Goal: Navigation & Orientation: Find specific page/section

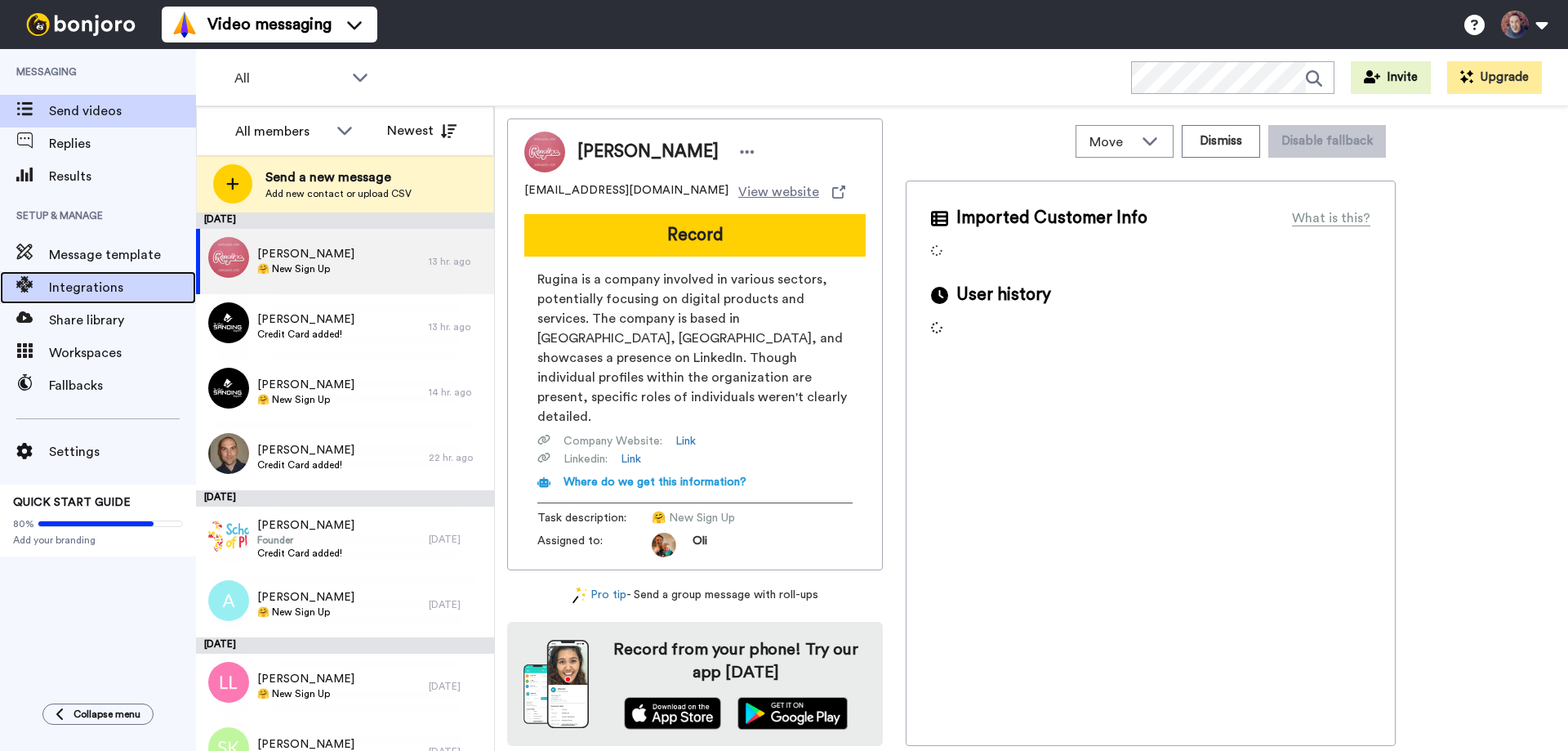
click at [80, 282] on span "Integrations" at bounding box center [122, 287] width 147 height 20
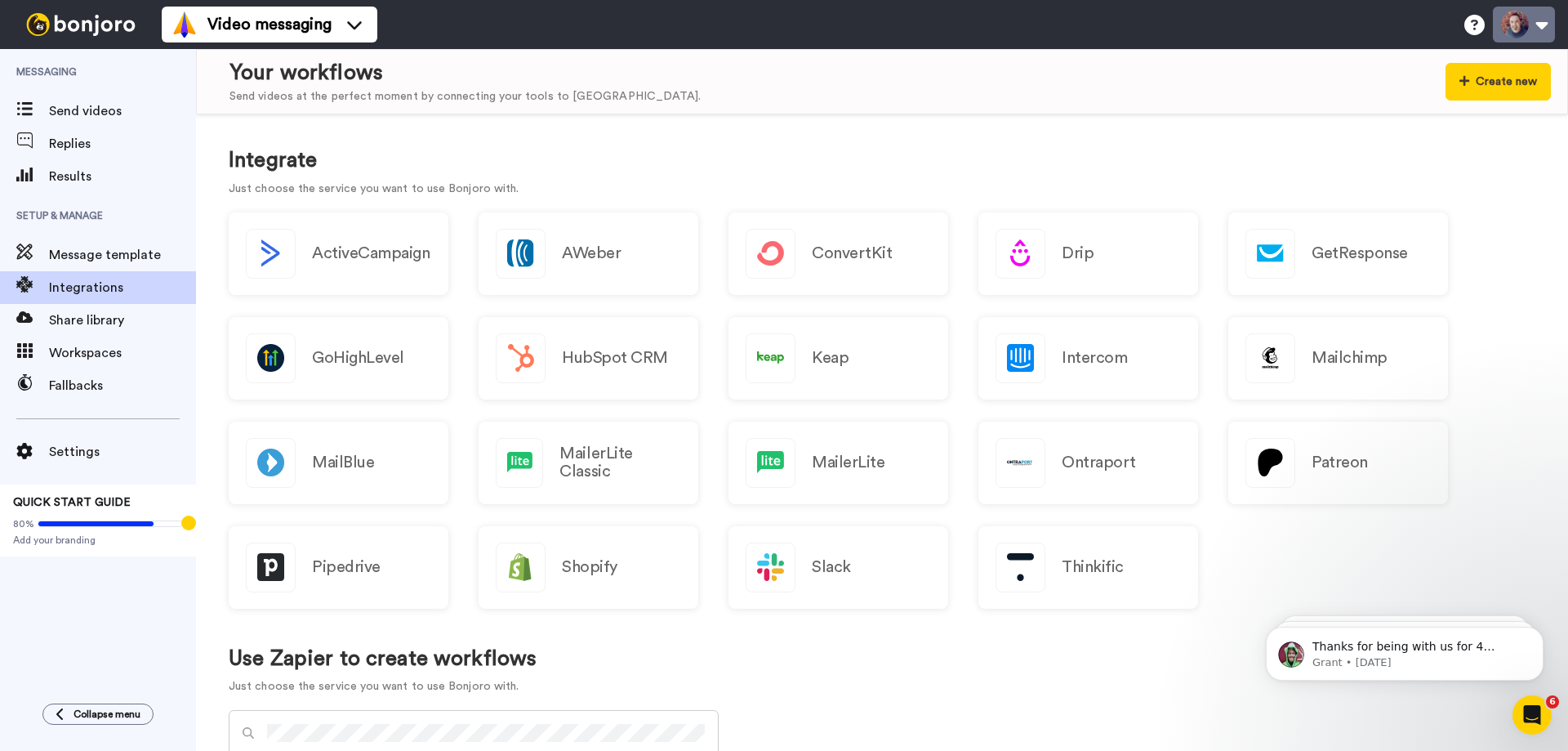
click at [1525, 27] on button at bounding box center [1523, 25] width 62 height 36
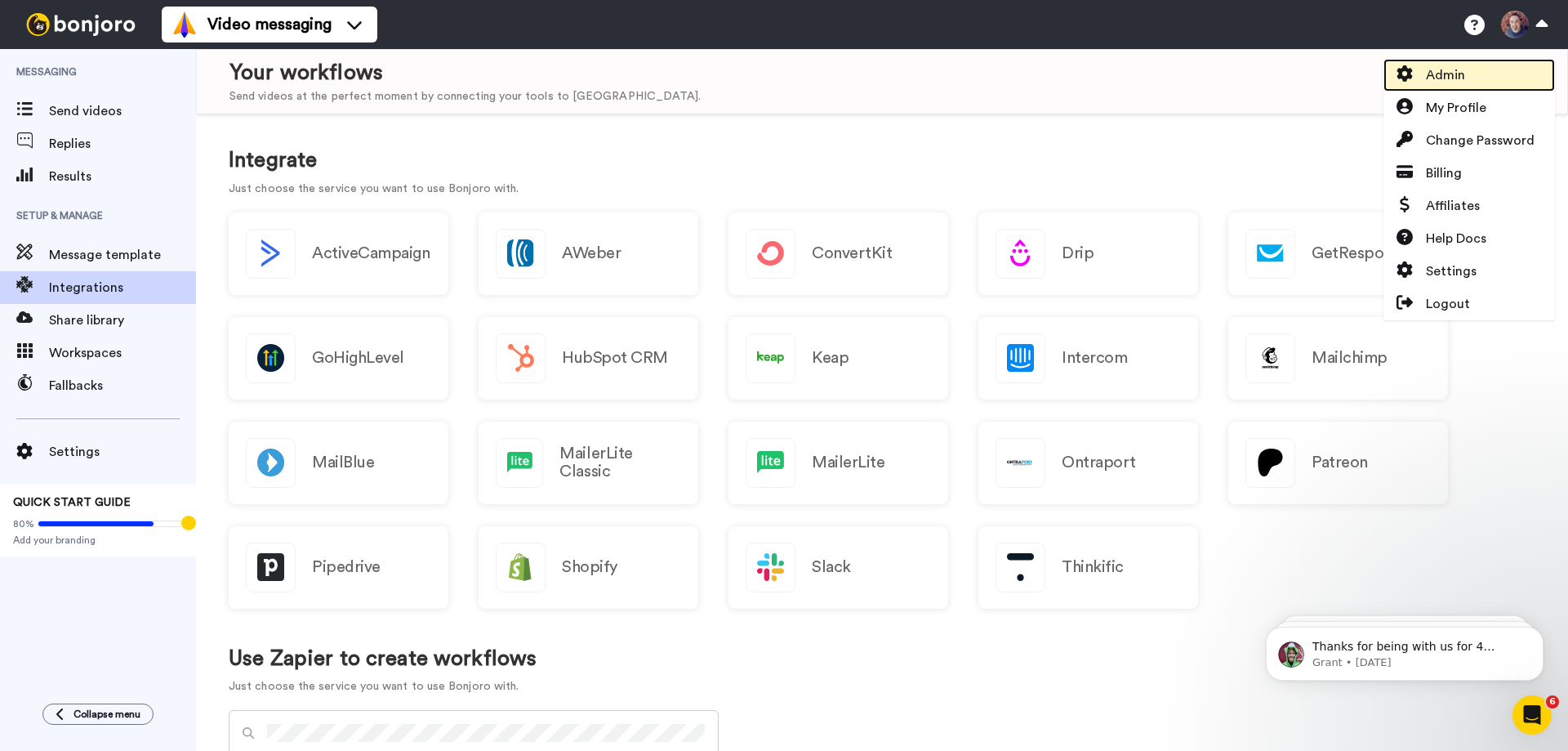
click at [1454, 71] on span "Admin" at bounding box center [1445, 76] width 39 height 20
